Goal: Information Seeking & Learning: Understand process/instructions

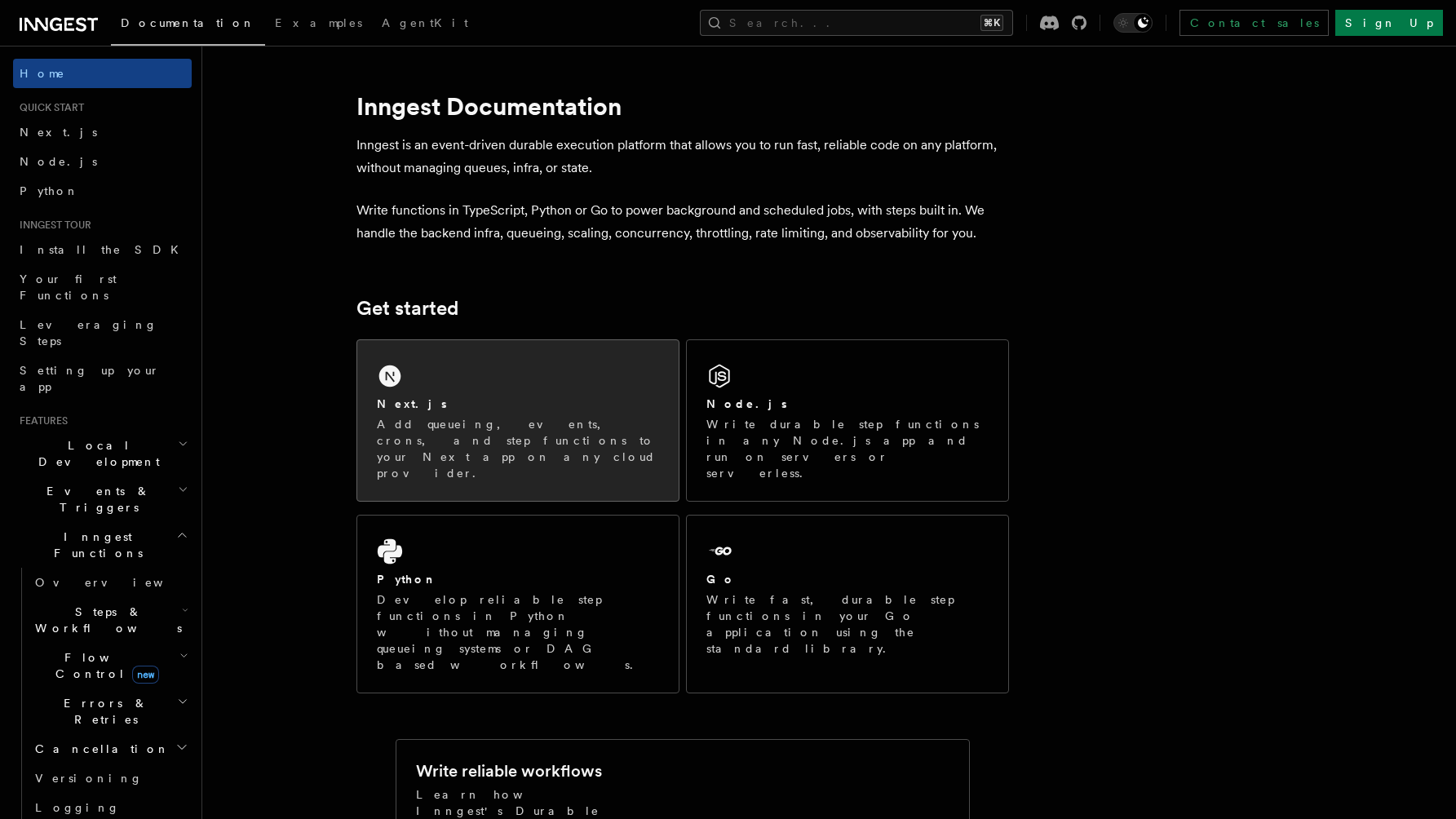
click at [502, 396] on div "Next.js" at bounding box center [518, 404] width 282 height 17
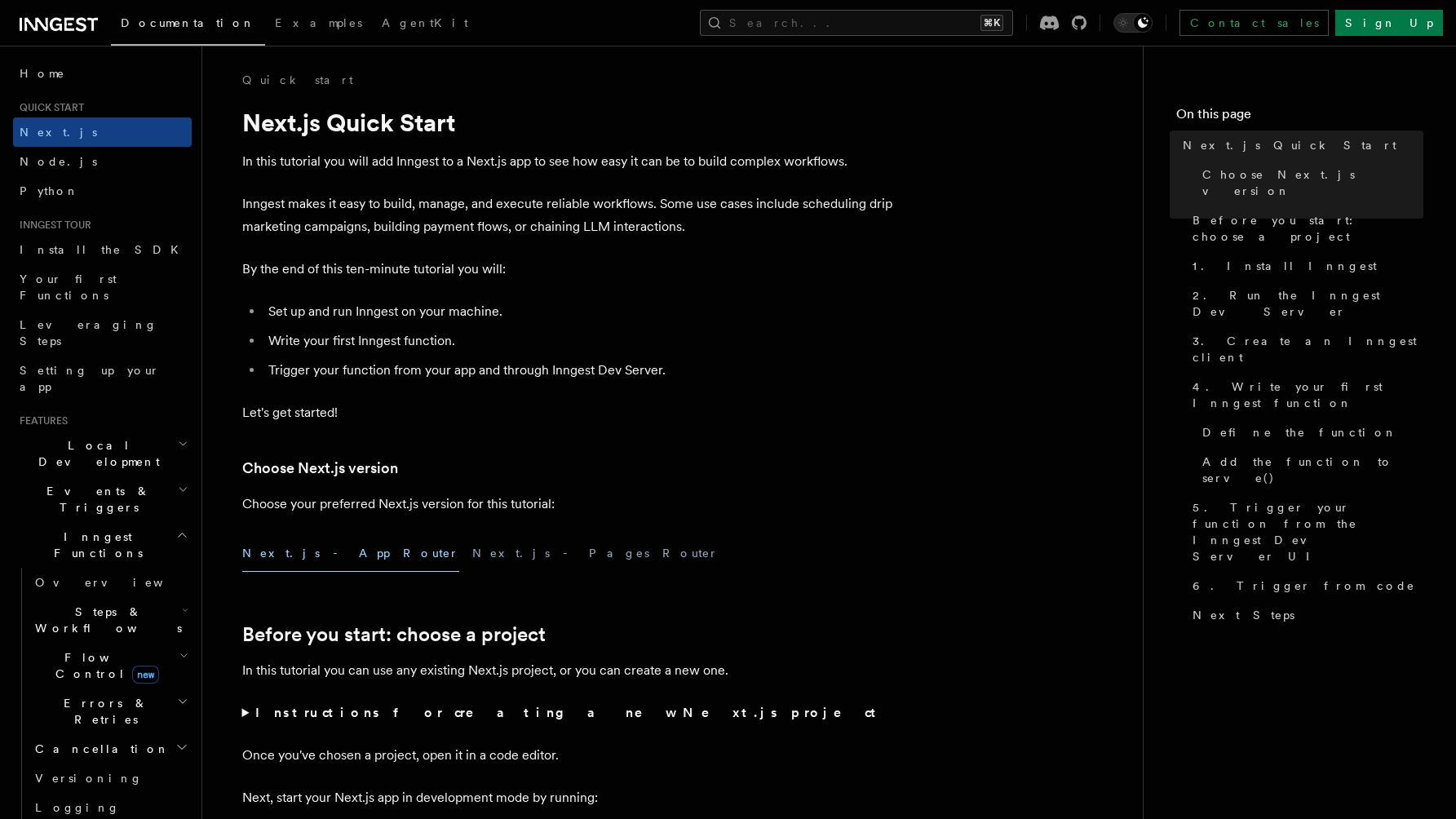
click at [94, 604] on span "Steps & Workflows" at bounding box center [106, 619] width 154 height 33
click at [89, 651] on span "Overview" at bounding box center [135, 657] width 168 height 13
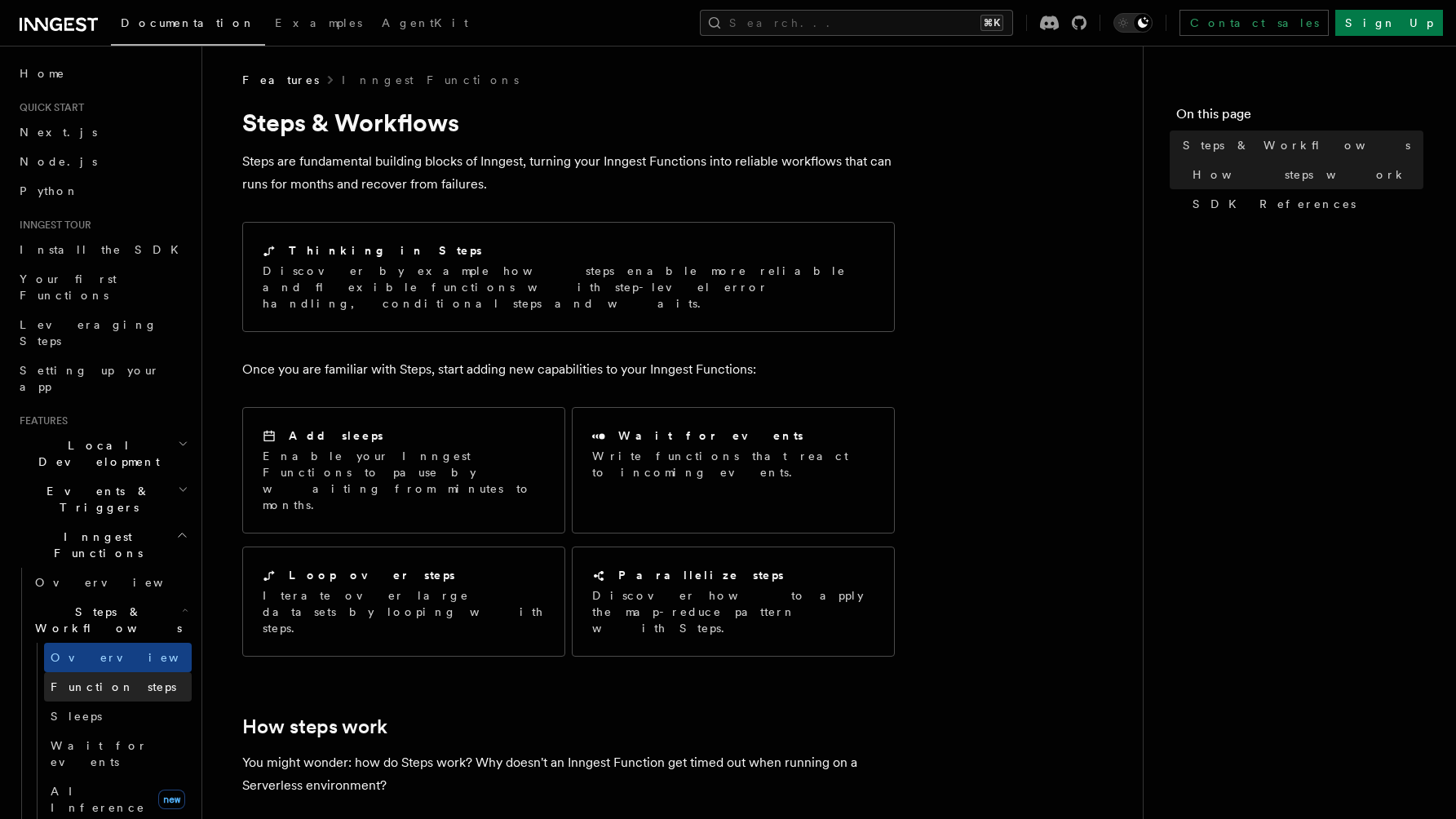
click at [88, 680] on span "Function steps" at bounding box center [114, 686] width 126 height 13
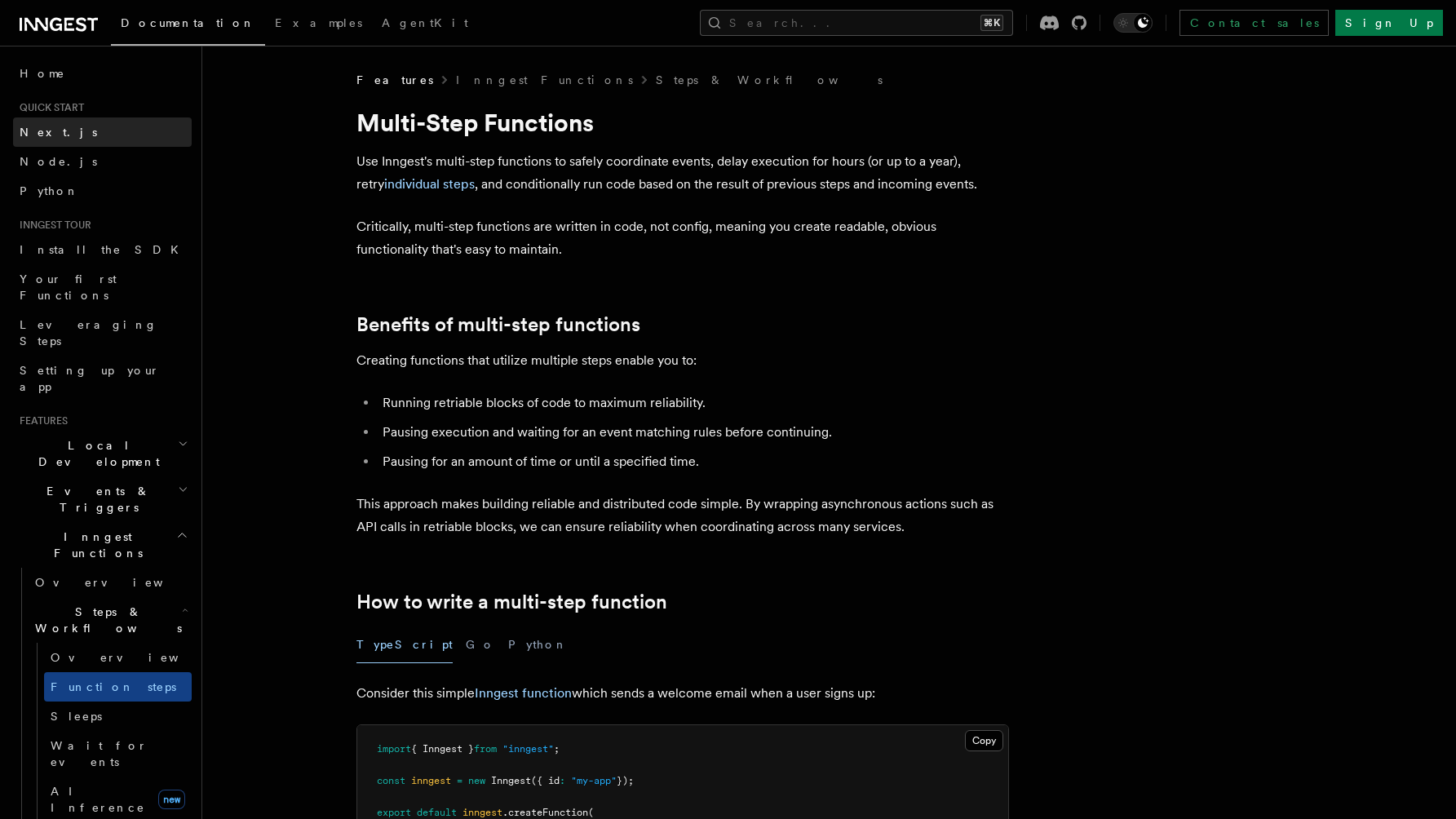
click at [86, 135] on link "Next.js" at bounding box center [102, 132] width 179 height 29
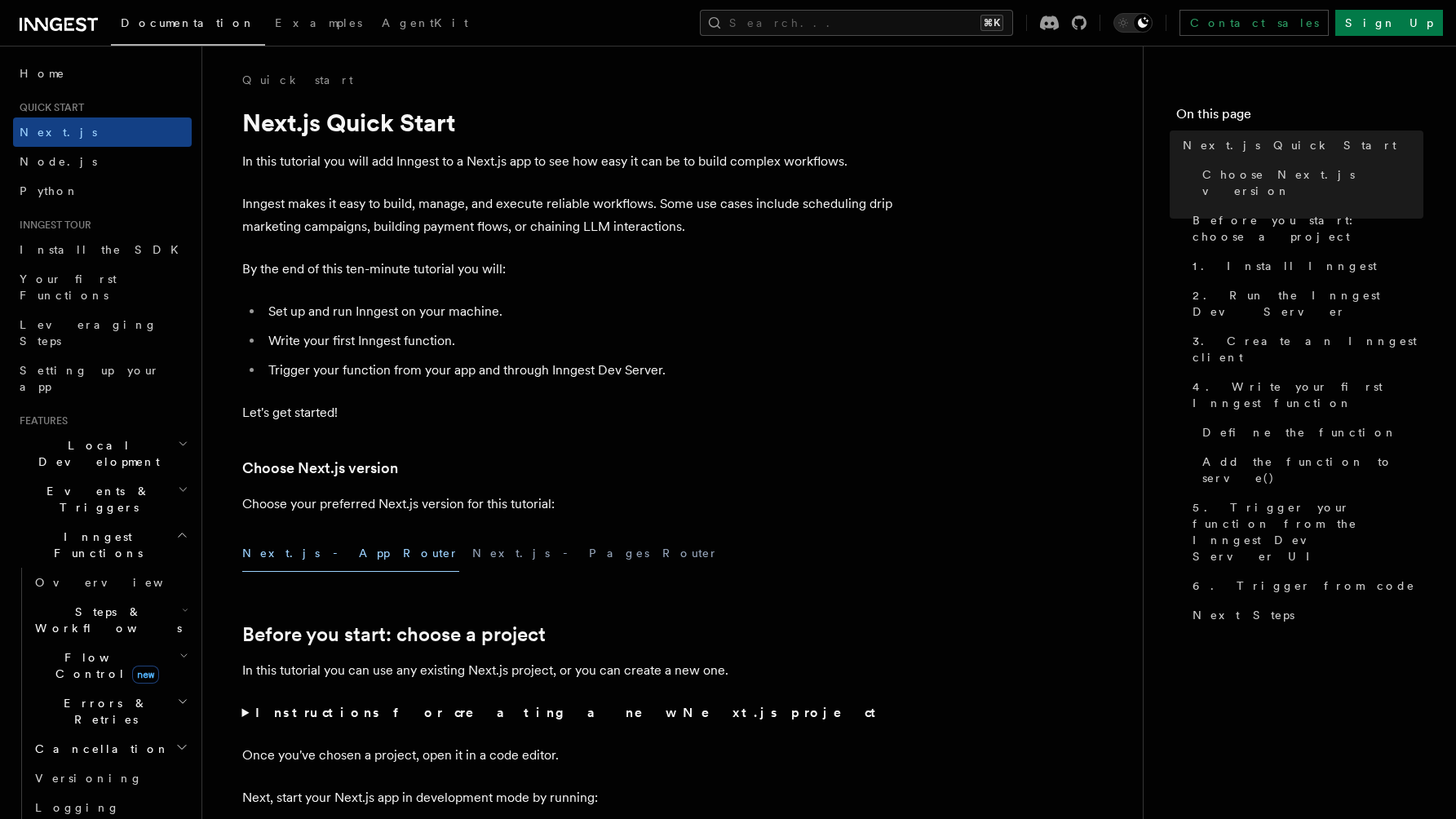
scroll to position [303, 0]
